Goal: Task Accomplishment & Management: Use online tool/utility

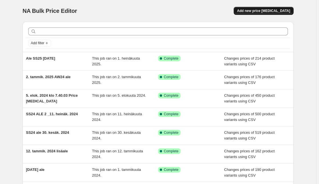
click at [258, 11] on span "Add new price [MEDICAL_DATA]" at bounding box center [263, 11] width 53 height 5
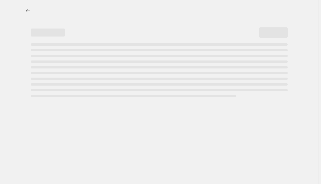
select select "percentage"
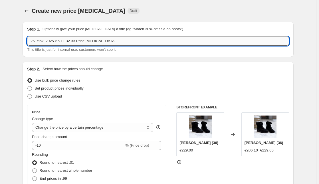
click at [115, 40] on input "26. elok. 2025 klo 11.32.33 Price change job" at bounding box center [158, 41] width 262 height 9
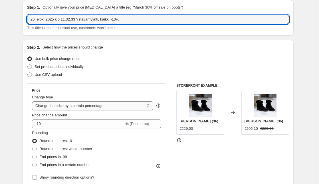
scroll to position [26, 0]
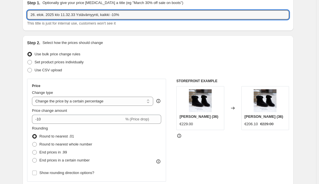
type input "26. elok. 2025 klo 11.32.33 Ystävämyynti, kaikki -10%"
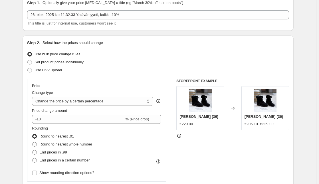
click at [144, 60] on div "Set product prices individually" at bounding box center [158, 62] width 262 height 8
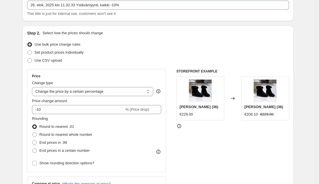
scroll to position [0, 0]
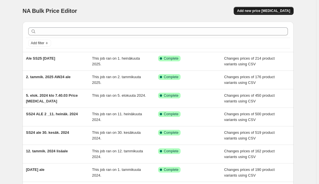
click at [278, 12] on span "Add new price change job" at bounding box center [263, 11] width 53 height 5
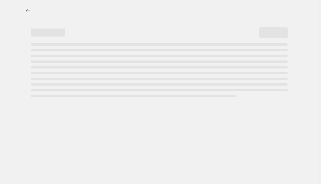
select select "percentage"
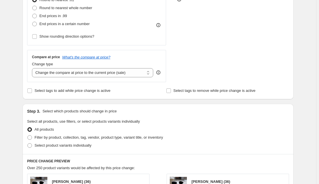
scroll to position [165, 0]
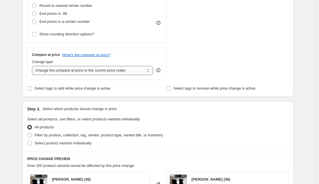
click at [145, 70] on select "Change the compare at price to the current price (sale) Change the compare at p…" at bounding box center [92, 70] width 121 height 9
click at [214, 42] on div "STOREFRONT EXAMPLE Sofia nilkkuri (36) €229.00 Changed to Sofia nilkkuri (36) €…" at bounding box center [232, 10] width 113 height 140
click at [31, 87] on input "Select tags to add while price change is active" at bounding box center [29, 88] width 5 height 5
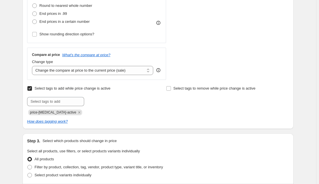
click at [29, 89] on input "Select tags to add while price change is active" at bounding box center [29, 88] width 5 height 5
checkbox input "false"
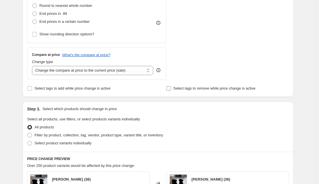
click at [170, 89] on input "Select tags to remove while price change is active" at bounding box center [168, 88] width 5 height 5
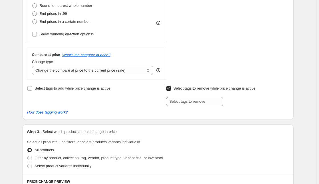
click at [170, 89] on input "Select tags to remove while price change is active" at bounding box center [168, 88] width 5 height 5
checkbox input "false"
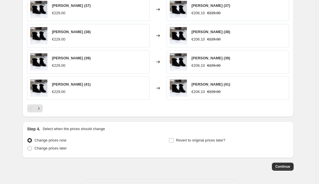
scroll to position [365, 0]
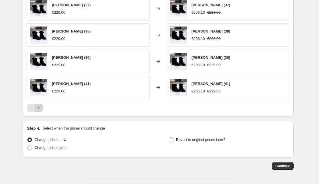
click at [41, 106] on icon "Next" at bounding box center [39, 108] width 6 height 6
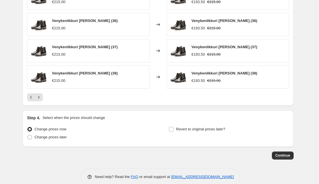
scroll to position [384, 0]
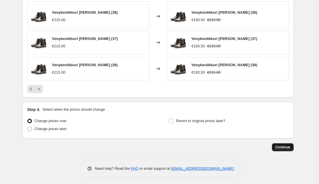
click at [282, 149] on button "Continue" at bounding box center [283, 147] width 22 height 8
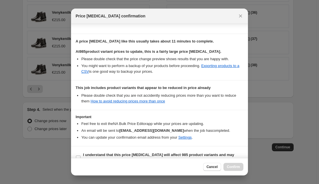
scroll to position [86, 0]
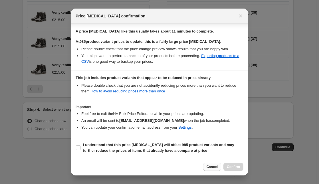
click at [210, 166] on span "Cancel" at bounding box center [211, 167] width 11 height 5
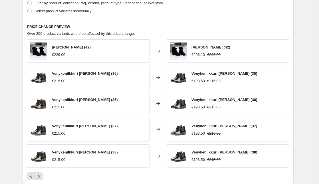
scroll to position [384, 0]
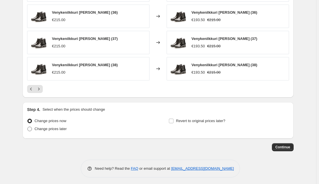
click at [32, 127] on span at bounding box center [29, 129] width 5 height 5
click at [28, 127] on input "Change prices later" at bounding box center [27, 127] width 0 height 0
radio input "true"
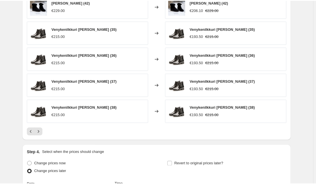
scroll to position [341, 0]
